Goal: Task Accomplishment & Management: Manage account settings

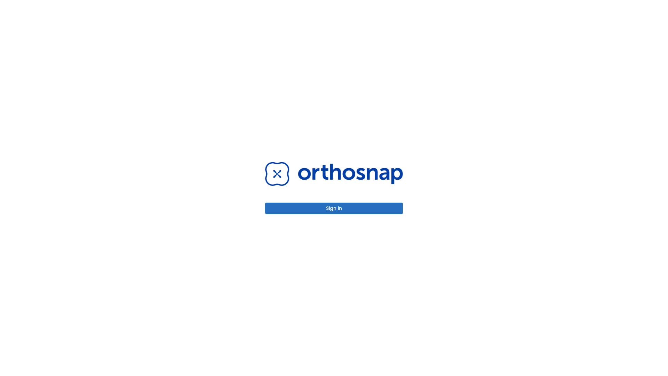
click at [334, 208] on button "Sign in" at bounding box center [334, 208] width 138 height 11
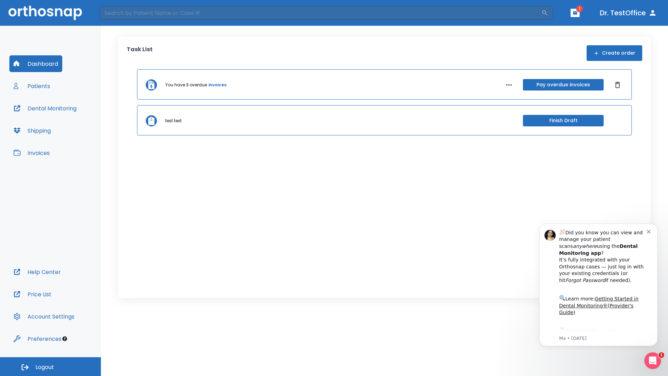
click at [50, 367] on span "Logout" at bounding box center [45, 367] width 18 height 8
